Goal: Book appointment/travel/reservation

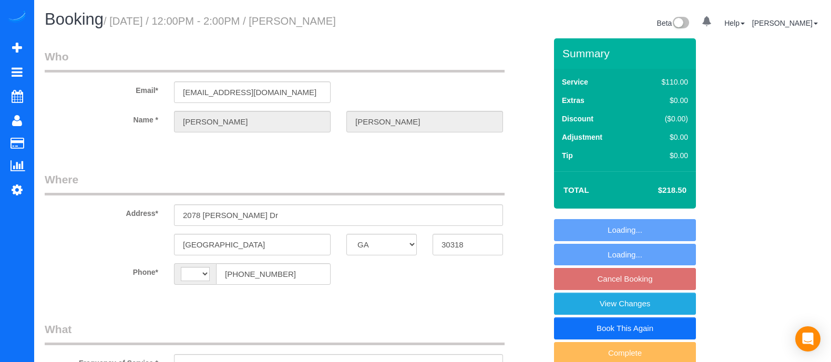
select select "GA"
select select "string:[GEOGRAPHIC_DATA]"
select select "object:619"
select select "string:fspay-ecd2dbc9-ae3a-4a23-b339-757acda17e93"
select select "4"
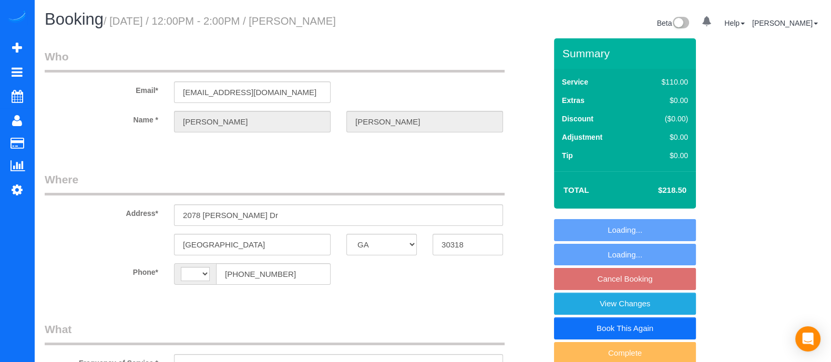
select select "number:3"
select select "number:34"
select select "spot3"
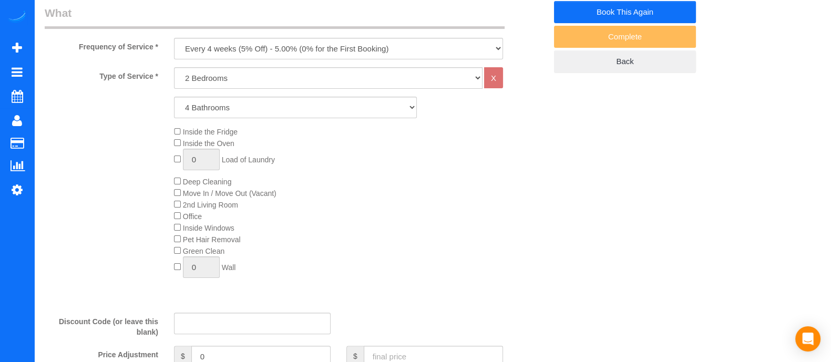
select select "object:767"
select select "4"
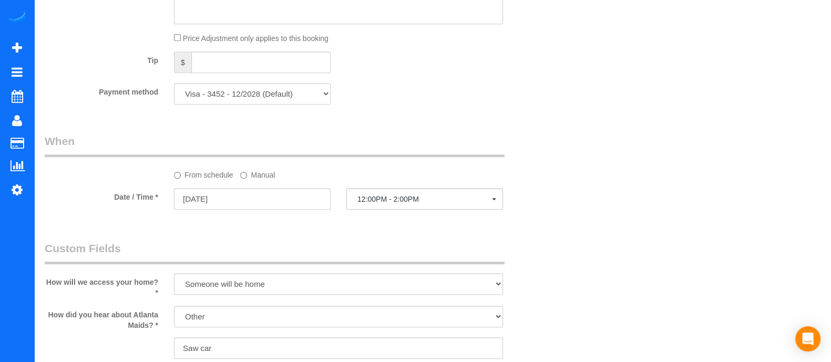
scroll to position [736, 0]
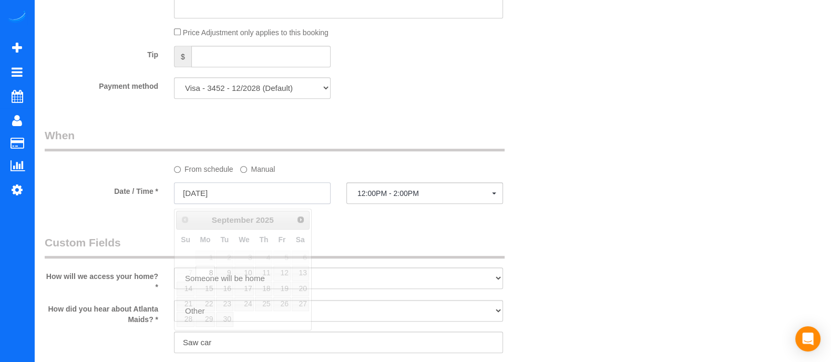
click at [288, 190] on input "[DATE]" at bounding box center [252, 193] width 157 height 22
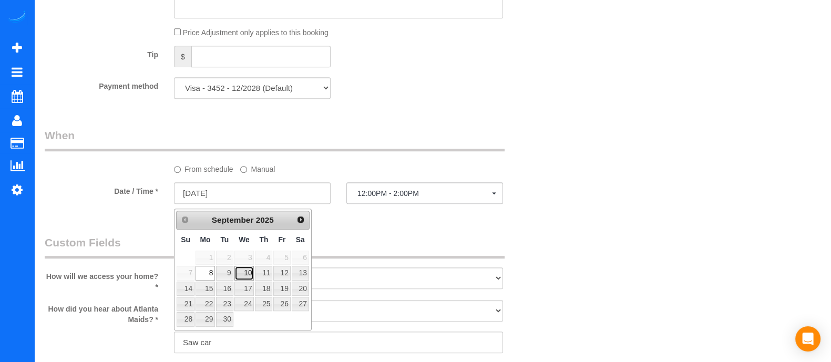
click at [245, 272] on link "10" at bounding box center [244, 273] width 20 height 14
type input "[DATE]"
select select "spot9"
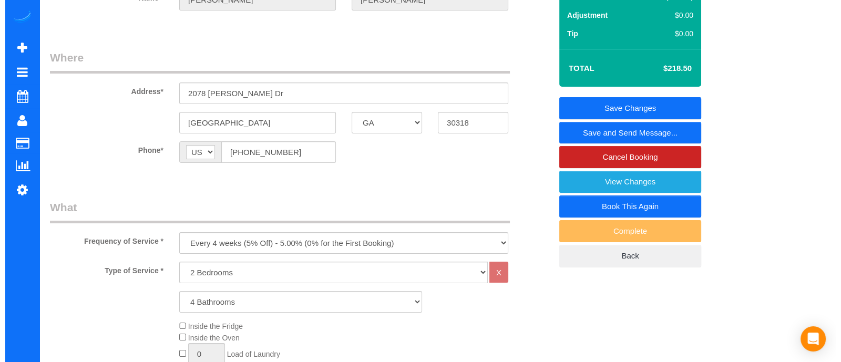
scroll to position [0, 0]
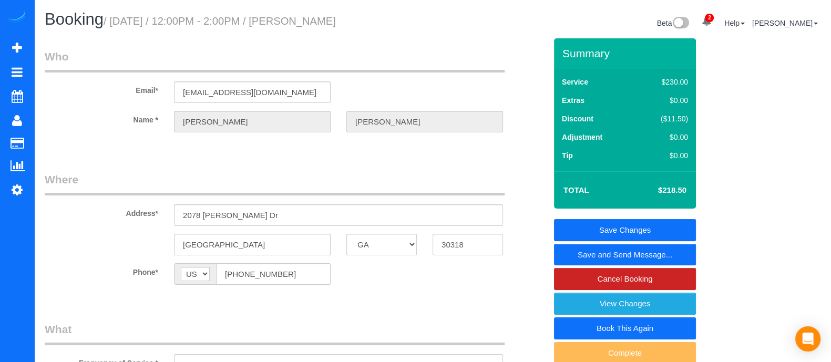
click at [625, 257] on link "Save and Send Message..." at bounding box center [625, 255] width 142 height 22
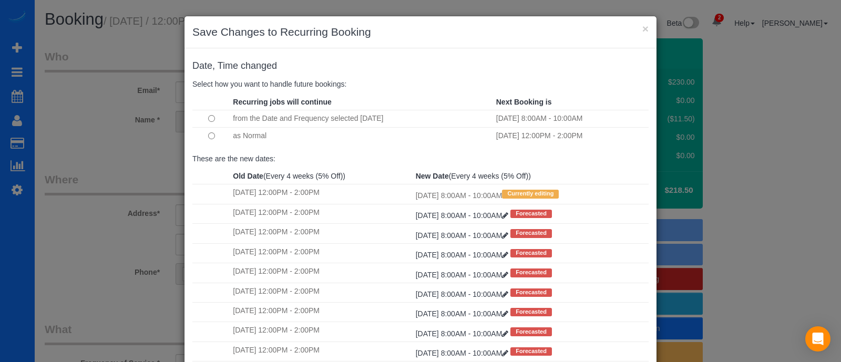
scroll to position [108, 0]
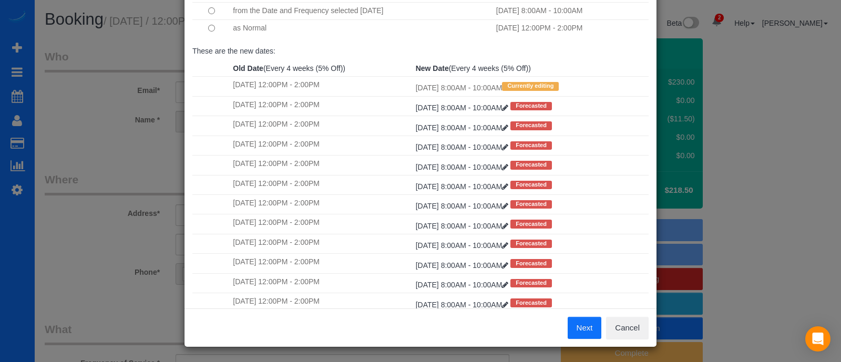
click at [569, 327] on button "Next" at bounding box center [585, 328] width 34 height 22
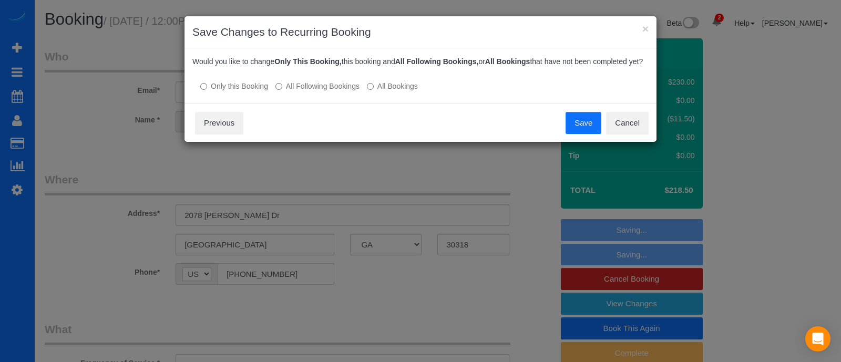
scroll to position [0, 0]
click at [579, 116] on button "Save" at bounding box center [584, 123] width 36 height 22
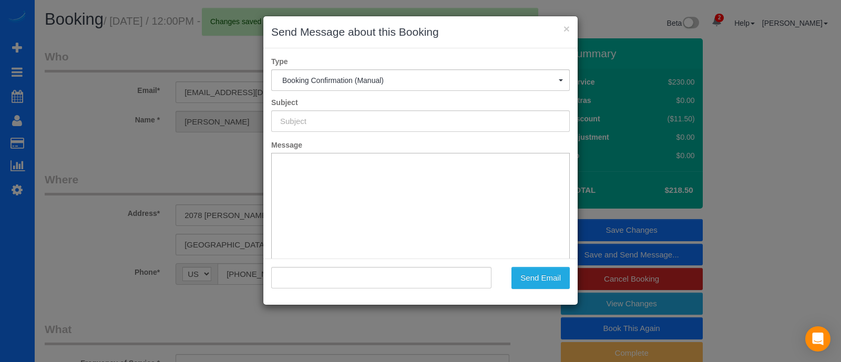
type input "Booking Confirmed!"
type input ""[PERSON_NAME]" <[EMAIL_ADDRESS][DOMAIN_NAME]>"
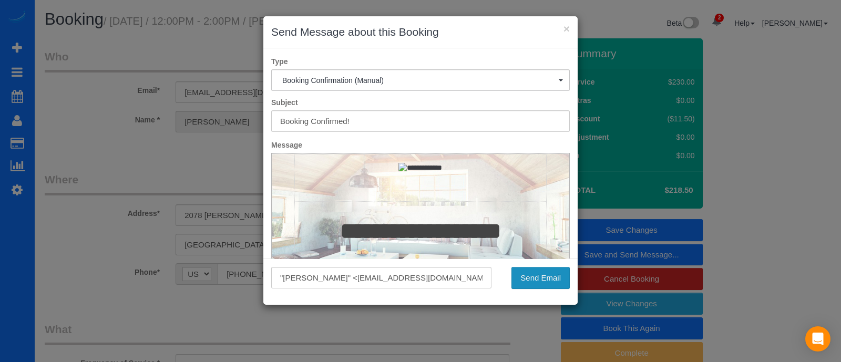
click at [537, 274] on button "Send Email" at bounding box center [540, 278] width 58 height 22
